Goal: Information Seeking & Learning: Learn about a topic

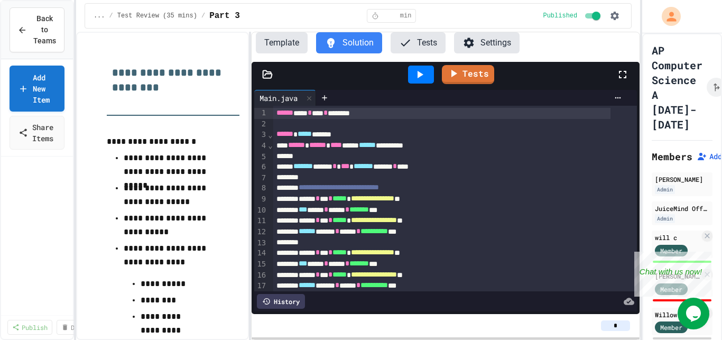
scroll to position [191, 0]
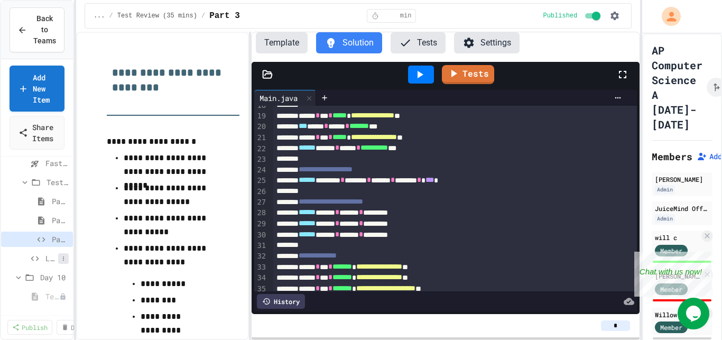
click at [60, 260] on icon at bounding box center [63, 258] width 6 height 6
click at [75, 212] on div at bounding box center [361, 170] width 722 height 340
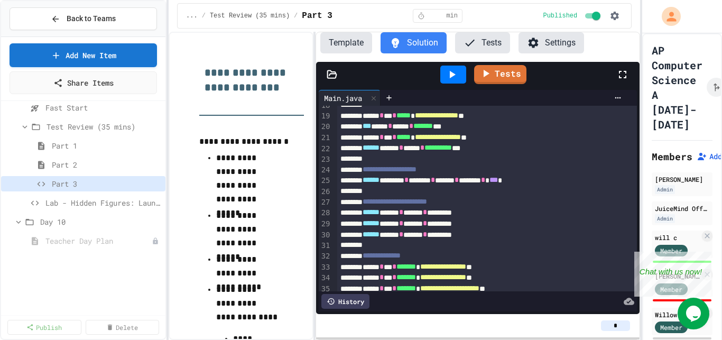
click at [169, 207] on div "**********" at bounding box center [361, 170] width 722 height 340
click at [123, 205] on span "Lab - Hidden Figures: Launch Weight Calculator" at bounding box center [97, 202] width 105 height 11
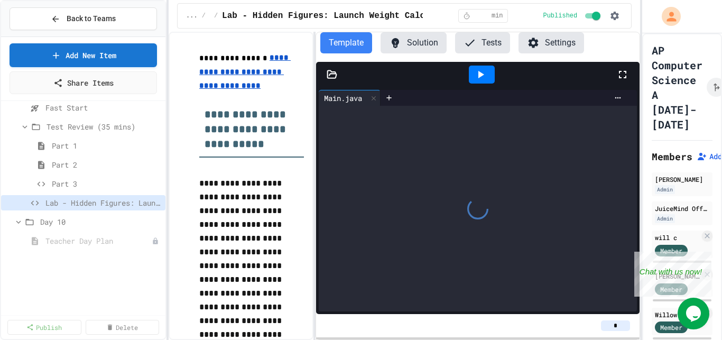
click at [418, 49] on button "Solution" at bounding box center [414, 42] width 66 height 21
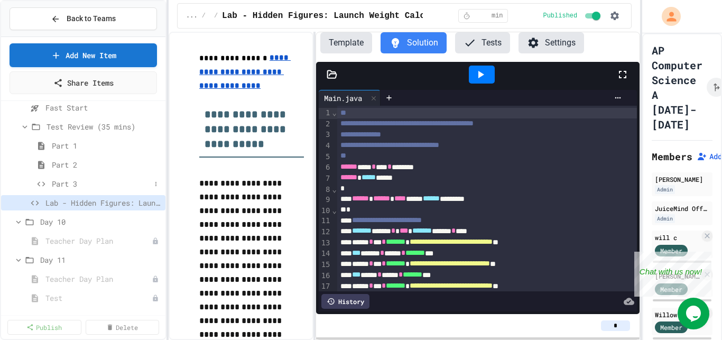
click at [79, 185] on span "Part 3" at bounding box center [101, 183] width 99 height 11
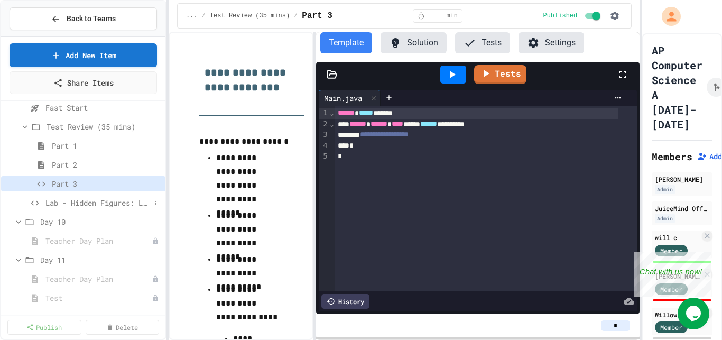
click at [130, 204] on span "Lab - Hidden Figures: Launch Weight Calculator" at bounding box center [97, 202] width 105 height 11
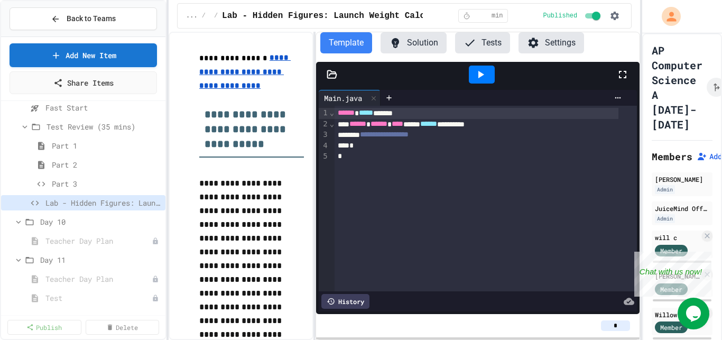
click at [415, 40] on button "Solution" at bounding box center [414, 42] width 66 height 21
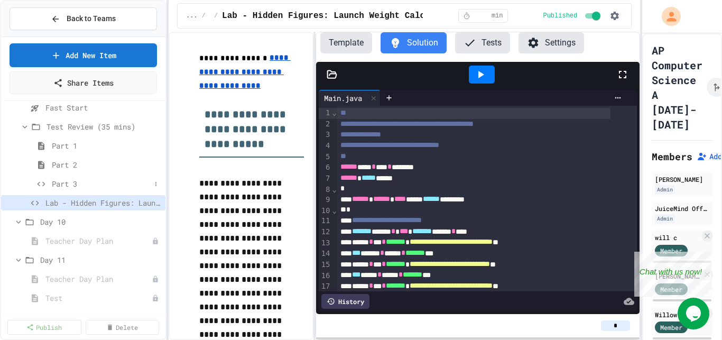
click at [81, 184] on span "Part 3" at bounding box center [101, 183] width 99 height 11
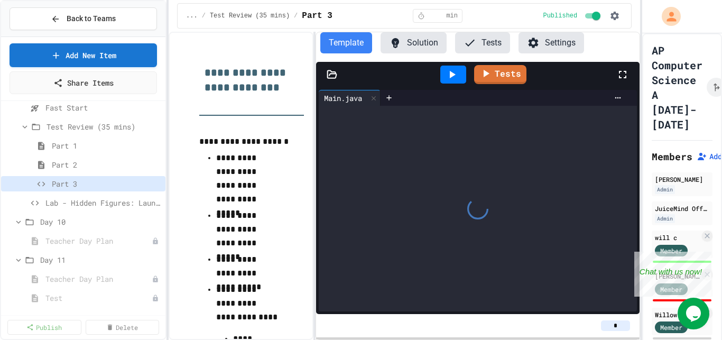
click at [100, 131] on span "Test Review (35 mins)" at bounding box center [104, 126] width 115 height 11
